Goal: Submit feedback/report problem

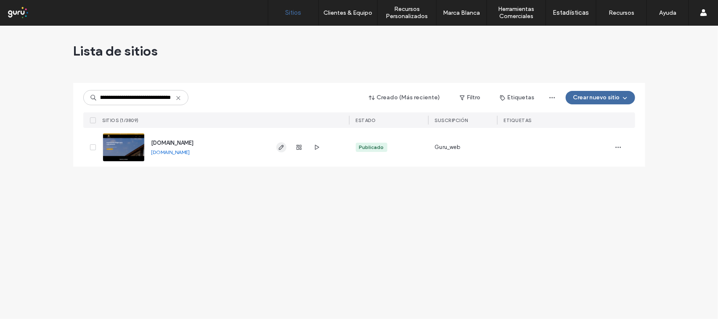
type input "**********"
click at [280, 146] on icon "button" at bounding box center [281, 147] width 7 height 7
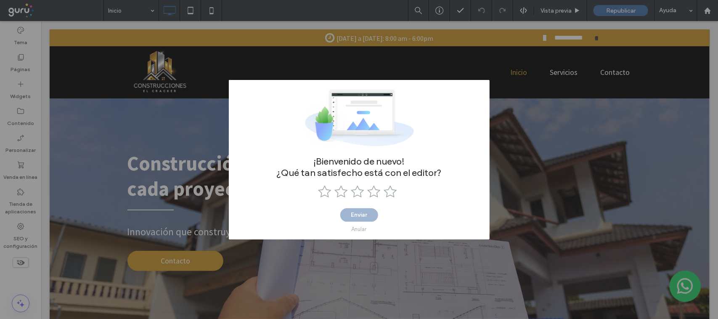
click at [328, 162] on span "¡Bienvenido de nuevo! ¿Qué tan satisfecho está con el editor?" at bounding box center [358, 167] width 165 height 23
click at [377, 193] on use at bounding box center [373, 191] width 13 height 12
click at [365, 214] on button "Enviar" at bounding box center [359, 214] width 38 height 13
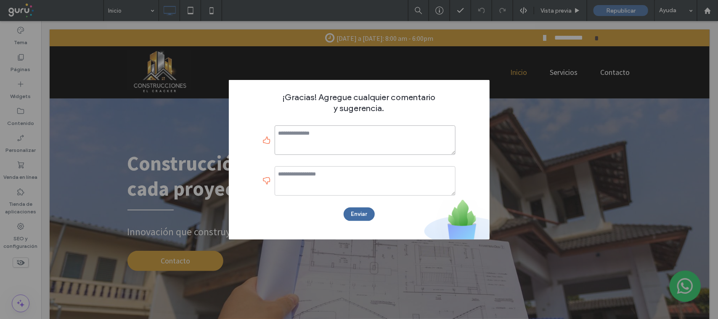
click at [348, 143] on textarea at bounding box center [365, 139] width 181 height 29
click at [357, 209] on button "Enviar" at bounding box center [359, 213] width 31 height 13
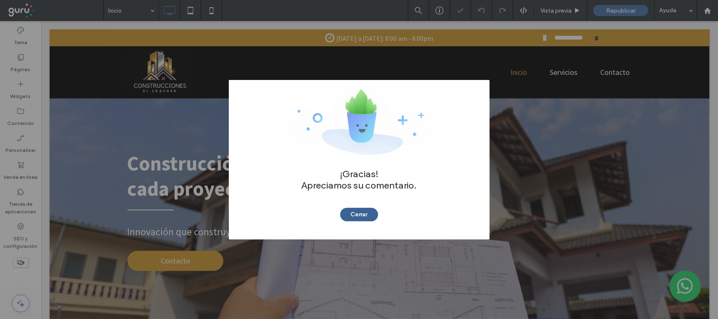
click at [362, 211] on button "Cerrar" at bounding box center [359, 214] width 38 height 13
